Goal: Register for event/course

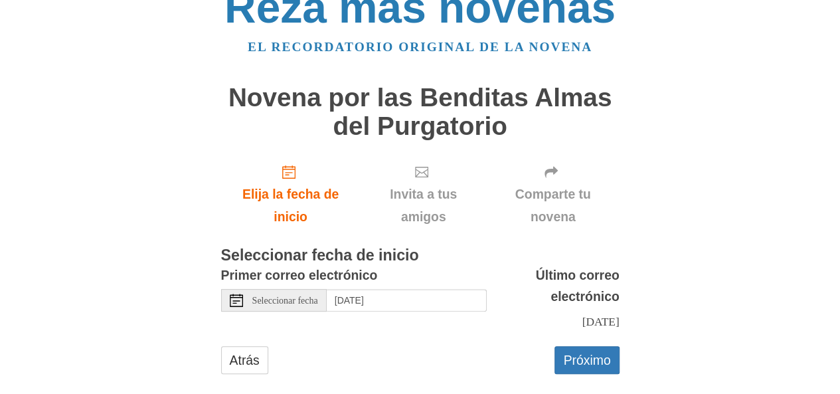
scroll to position [45, 0]
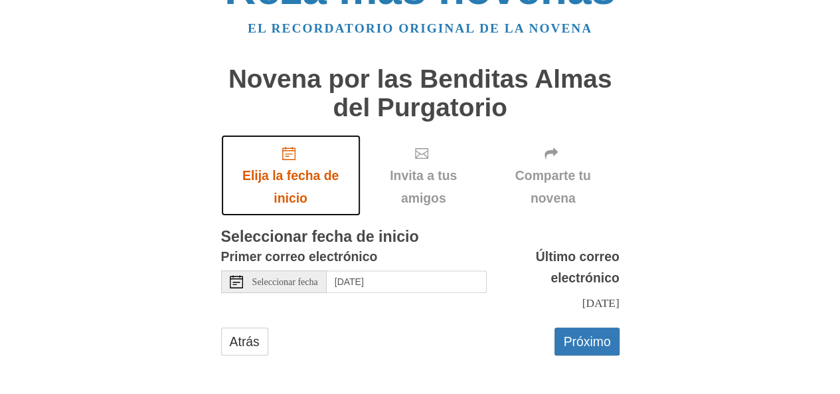
click at [291, 167] on font "Elija la fecha de inicio" at bounding box center [290, 186] width 113 height 46
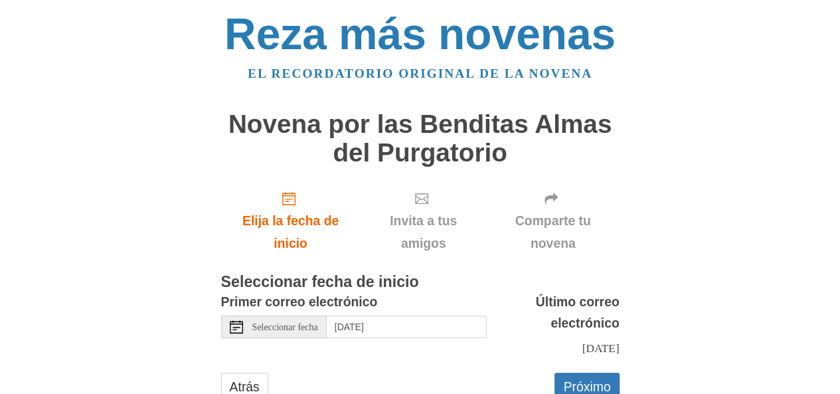
click at [284, 327] on font "Seleccionar fecha" at bounding box center [285, 327] width 66 height 10
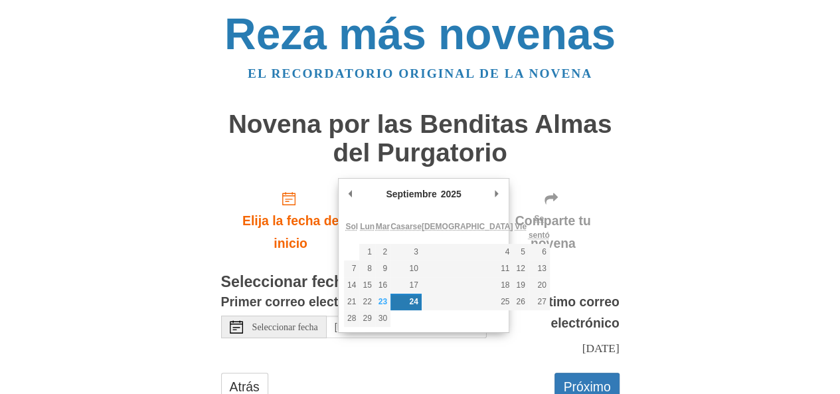
click at [419, 380] on div "Atrás Próximo" at bounding box center [420, 392] width 398 height 41
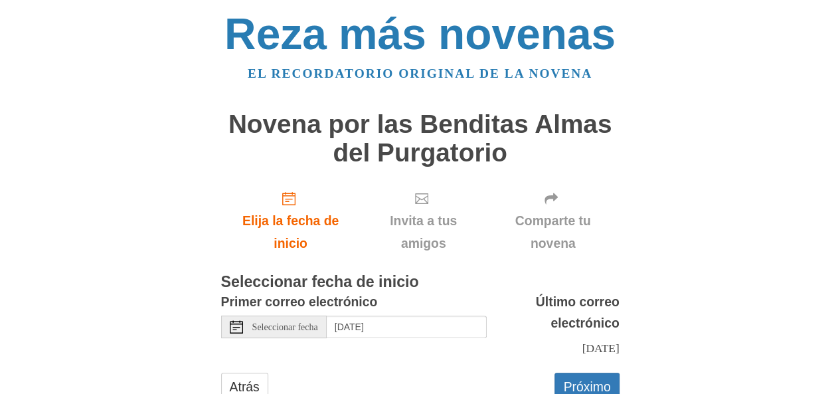
click at [318, 331] on font "Seleccionar fecha" at bounding box center [285, 327] width 66 height 10
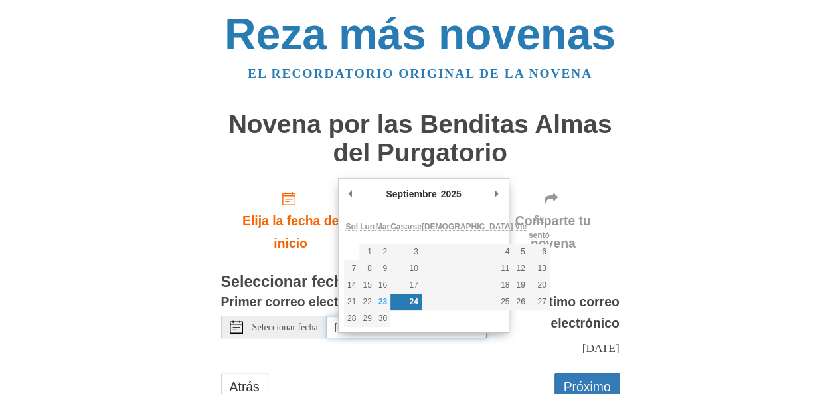
click at [418, 299] on font "24" at bounding box center [413, 301] width 9 height 9
click at [372, 369] on form "Primer correo electrónico Seleccionar fecha Wednesday, September 24th Último co…" at bounding box center [420, 352] width 398 height 123
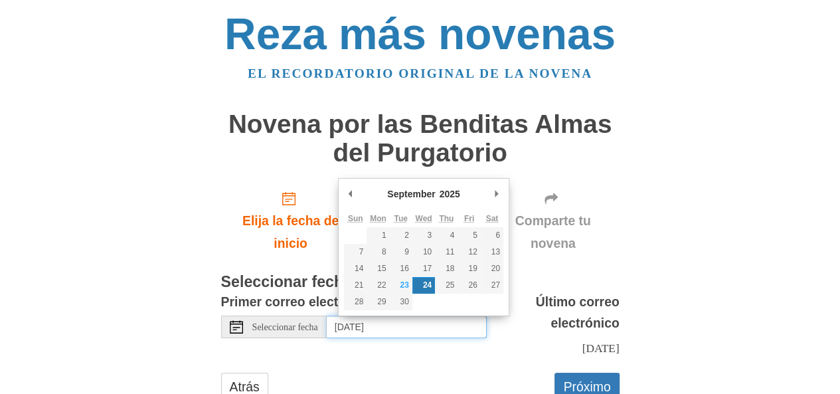
click at [394, 327] on body "Reza más novenas El recordatorio original de la novena Novena por las Benditas …" at bounding box center [420, 219] width 840 height 439
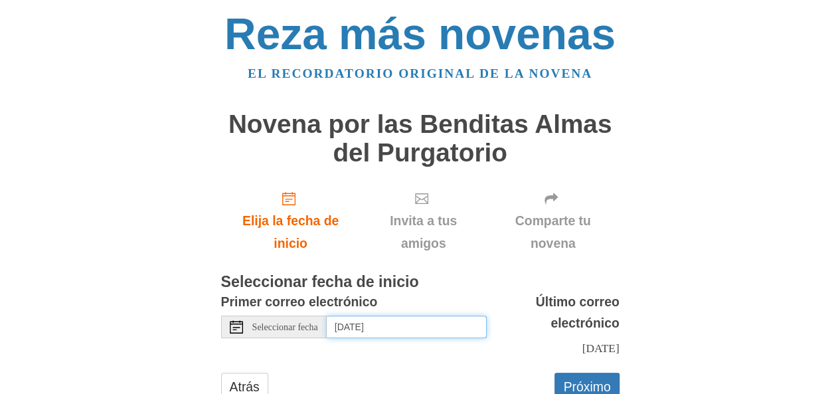
scroll to position [45, 0]
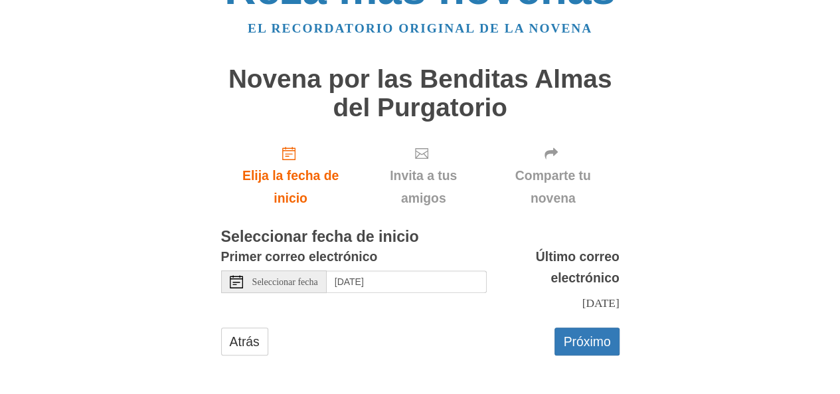
click at [286, 284] on font "Seleccionar fecha" at bounding box center [285, 282] width 66 height 10
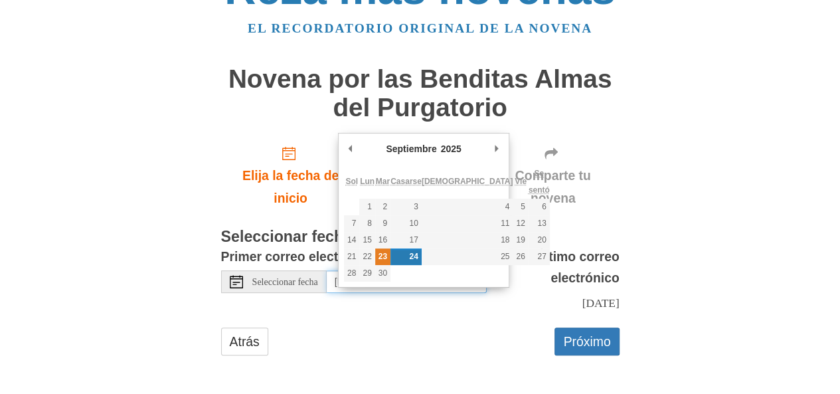
click at [387, 256] on font "23" at bounding box center [382, 256] width 9 height 9
click at [387, 258] on font "23" at bounding box center [382, 256] width 9 height 9
click at [390, 179] on font "Mar" at bounding box center [383, 181] width 14 height 9
click at [433, 376] on main "Novena por las Benditas Almas del Purgatorio Elija la fecha de inicio Invita a …" at bounding box center [420, 216] width 398 height 329
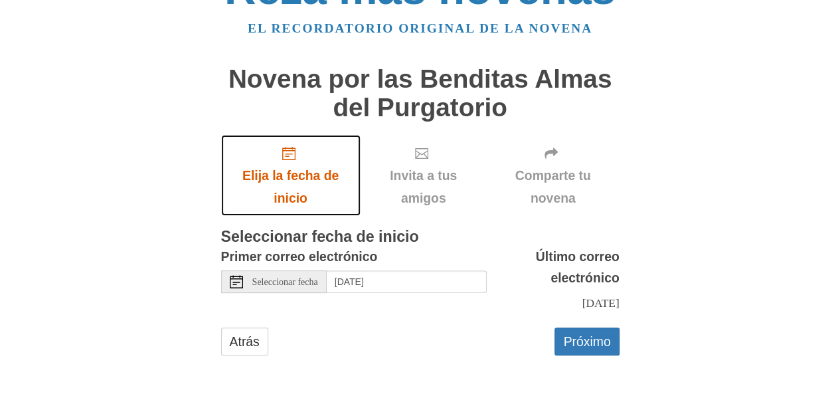
click at [290, 160] on link "Elija la fecha de inicio" at bounding box center [290, 175] width 139 height 81
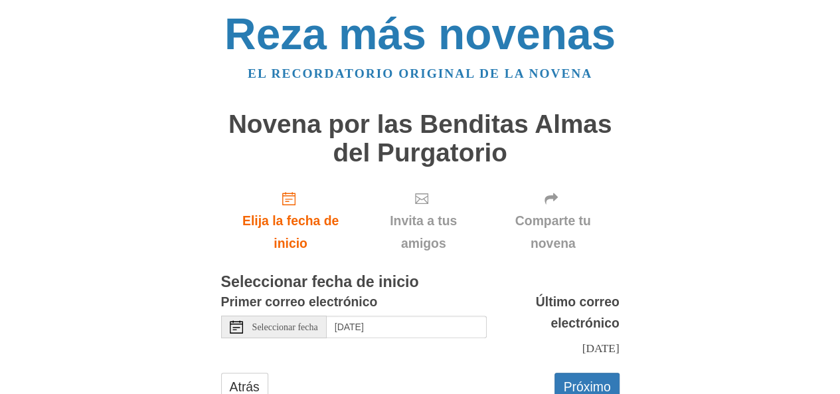
click at [291, 326] on font "Seleccionar fecha" at bounding box center [285, 327] width 66 height 10
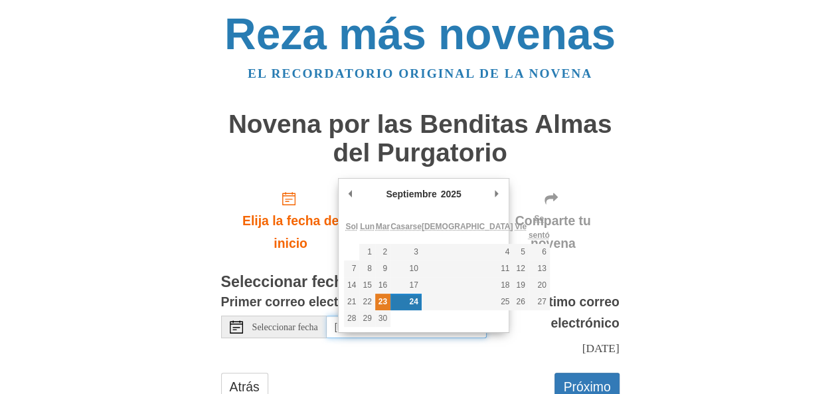
click at [387, 301] on font "23" at bounding box center [382, 301] width 9 height 9
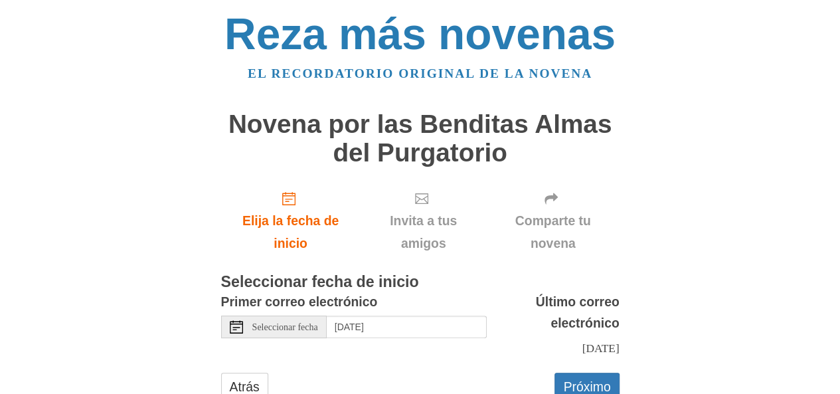
scroll to position [45, 0]
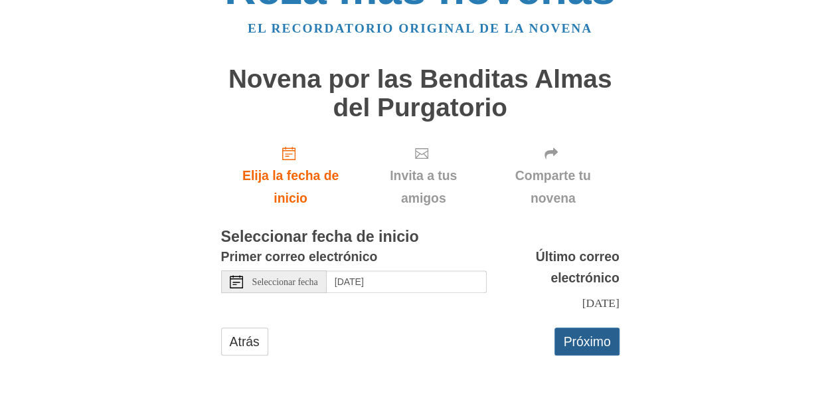
click at [583, 341] on font "Próximo" at bounding box center [586, 341] width 47 height 15
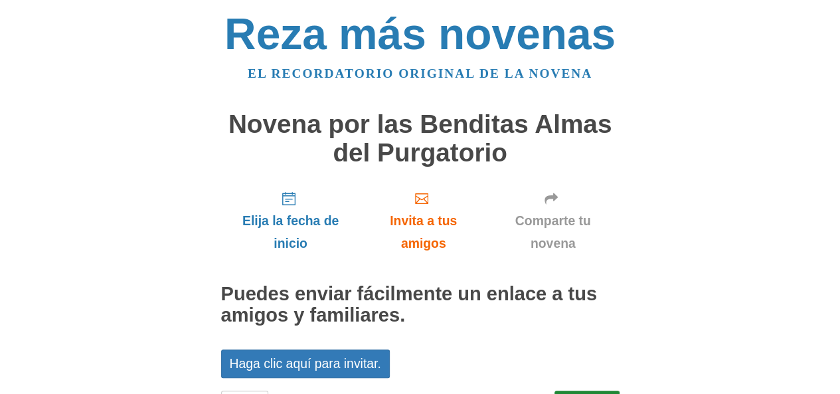
scroll to position [62, 0]
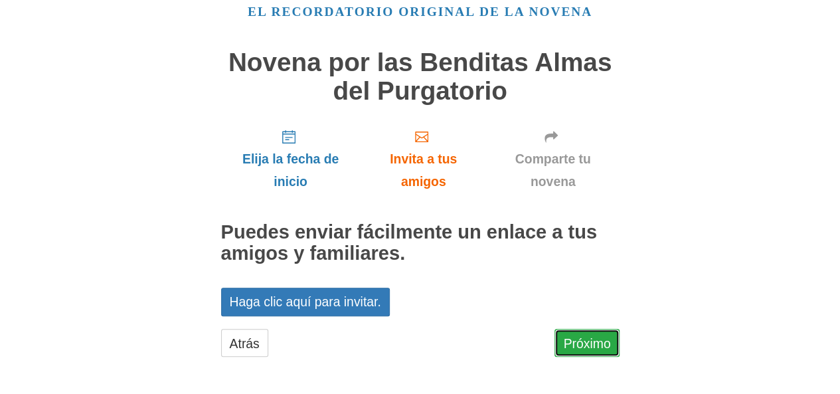
click at [590, 341] on font "Próximo" at bounding box center [586, 342] width 47 height 15
